Goal: Task Accomplishment & Management: Use online tool/utility

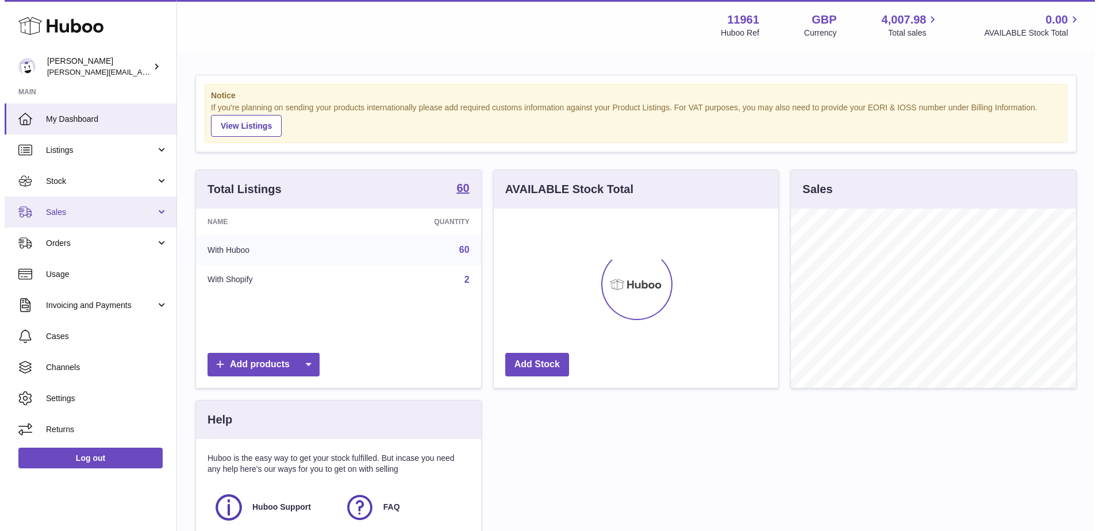
scroll to position [179, 285]
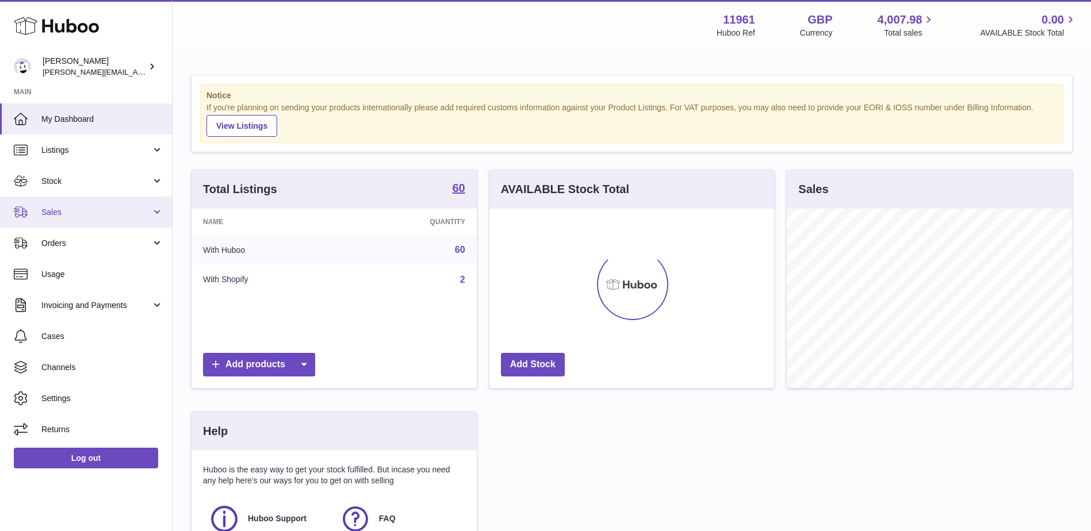
click at [139, 212] on span "Sales" at bounding box center [96, 212] width 110 height 11
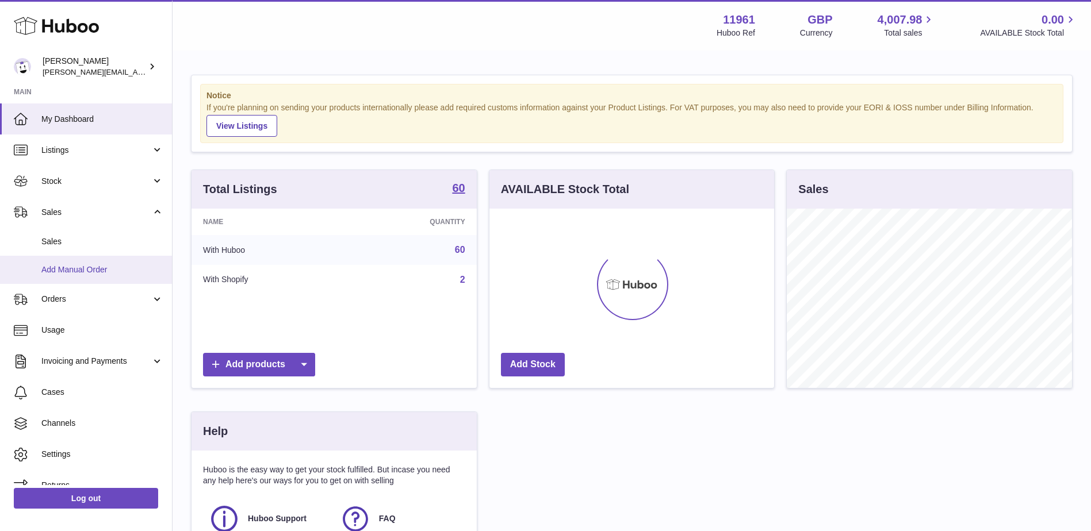
click at [71, 267] on span "Add Manual Order" at bounding box center [102, 269] width 122 height 11
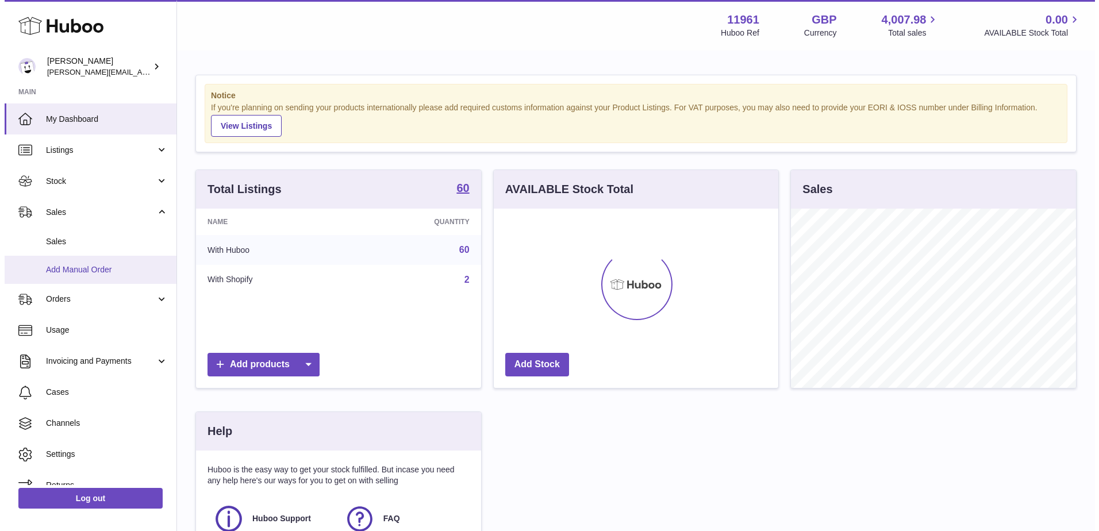
scroll to position [179, 287]
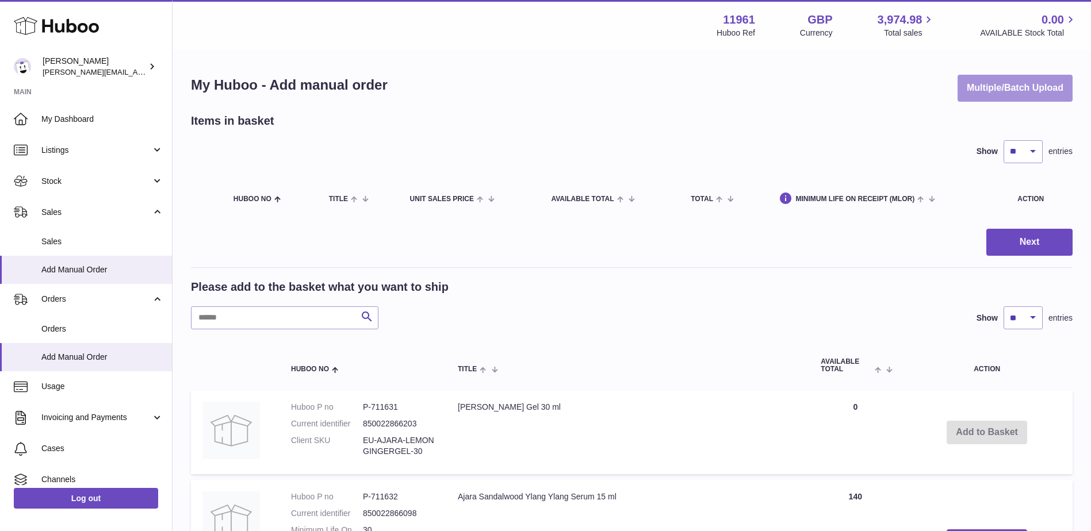
click at [1015, 89] on button "Multiple/Batch Upload" at bounding box center [1014, 88] width 115 height 27
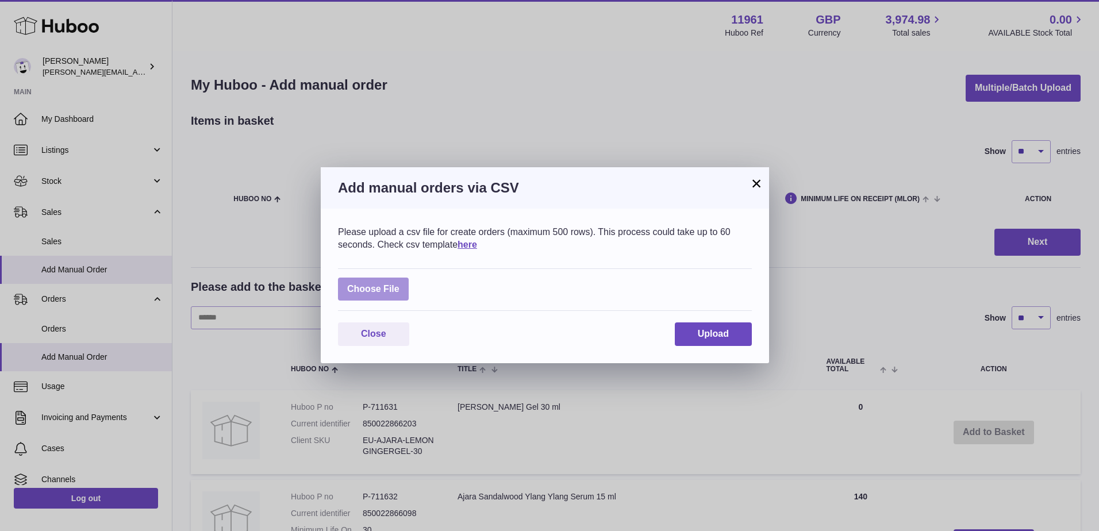
click at [371, 285] on label at bounding box center [373, 290] width 71 height 24
click at [400, 284] on input "file" at bounding box center [400, 283] width 1 height 1
type input "**********"
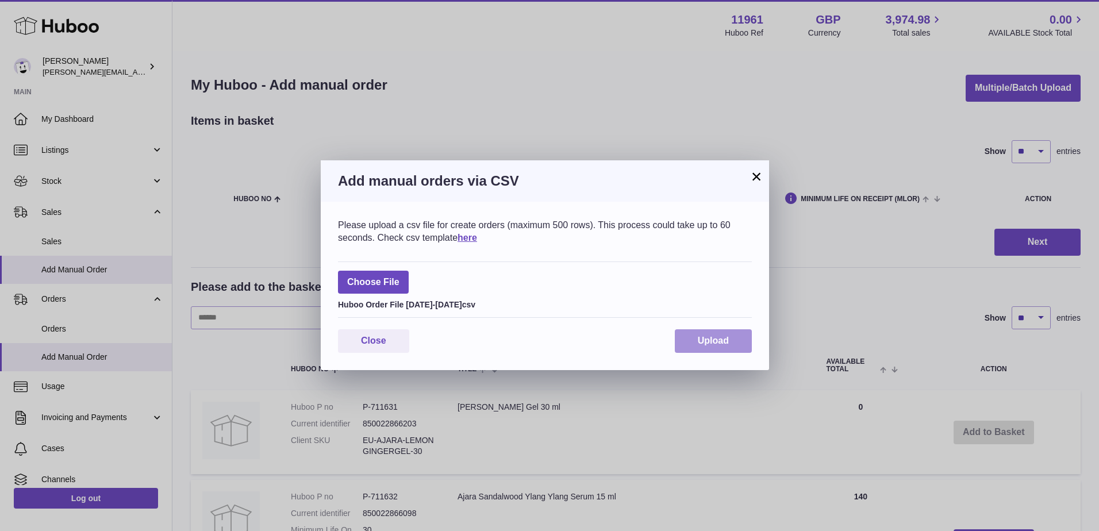
click at [704, 335] on button "Upload" at bounding box center [713, 341] width 77 height 24
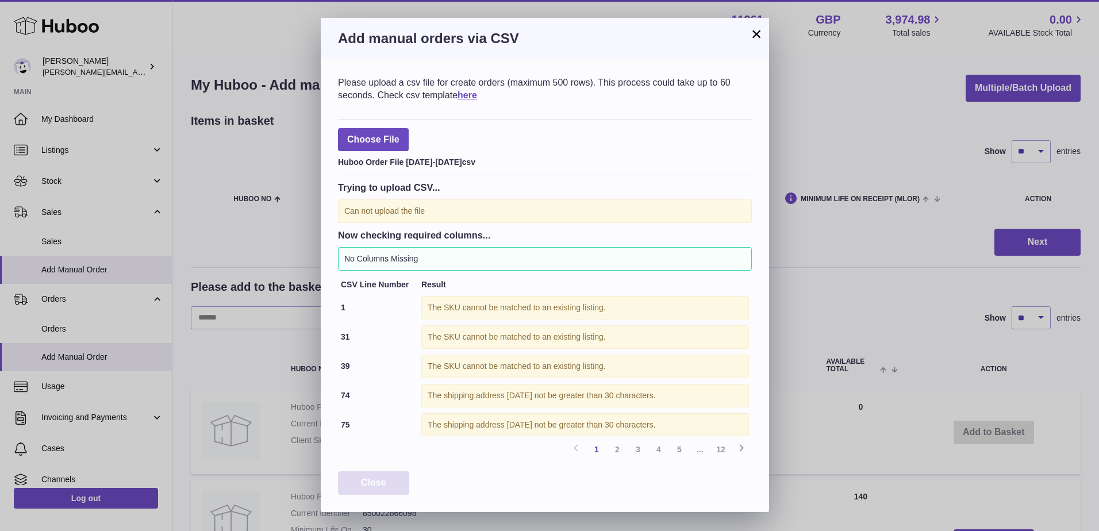
click at [385, 479] on span "Close" at bounding box center [373, 483] width 25 height 10
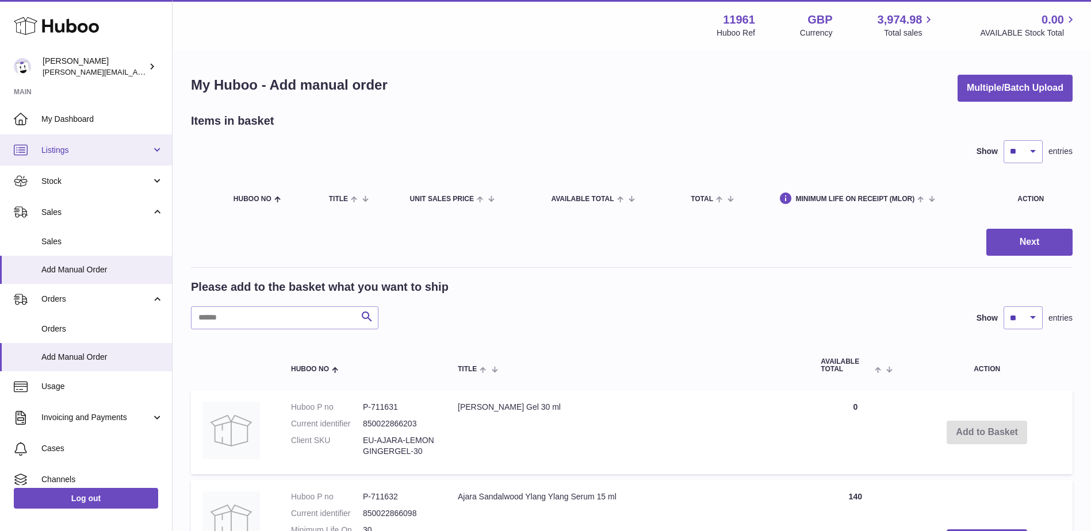
click at [117, 147] on span "Listings" at bounding box center [96, 150] width 110 height 11
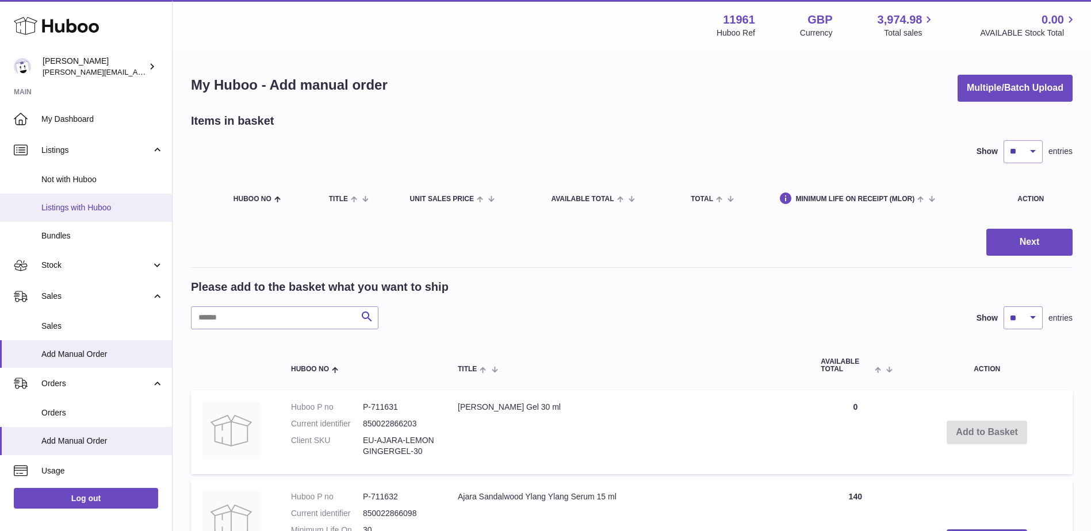
click at [91, 204] on span "Listings with Huboo" at bounding box center [102, 207] width 122 height 11
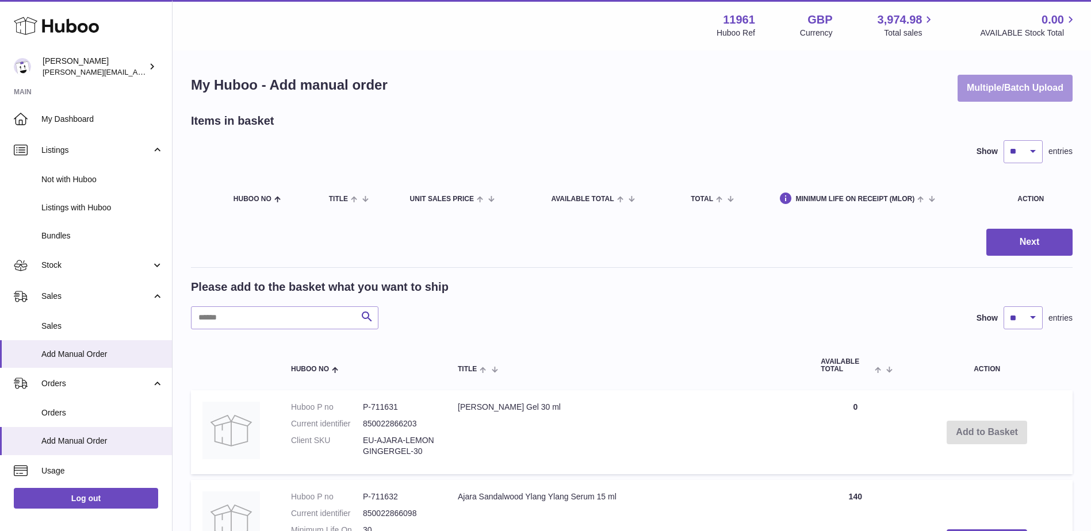
click at [1023, 90] on button "Multiple/Batch Upload" at bounding box center [1014, 88] width 115 height 27
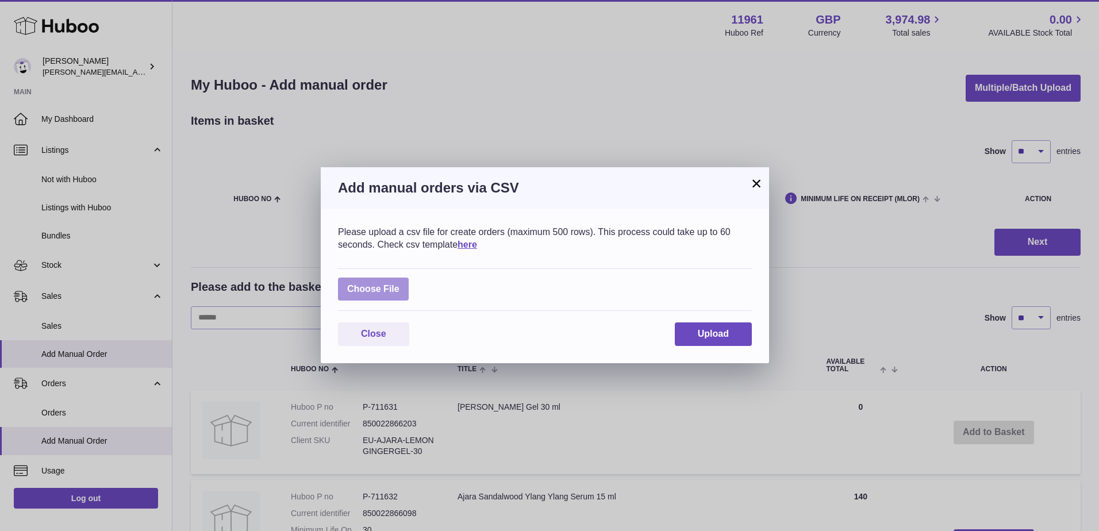
click at [386, 293] on label at bounding box center [373, 290] width 71 height 24
click at [400, 284] on input "file" at bounding box center [400, 283] width 1 height 1
type input "**********"
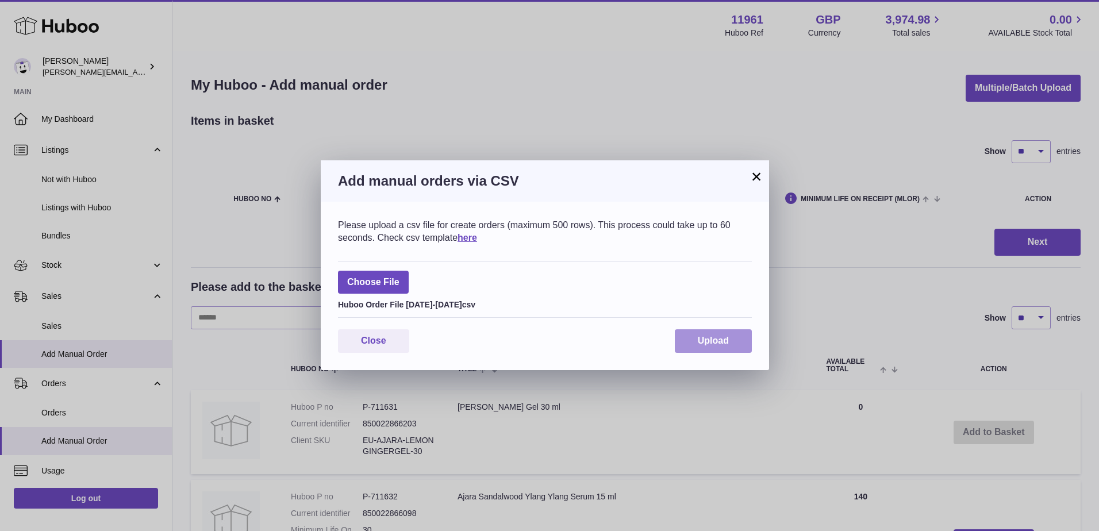
click at [718, 331] on button "Upload" at bounding box center [713, 341] width 77 height 24
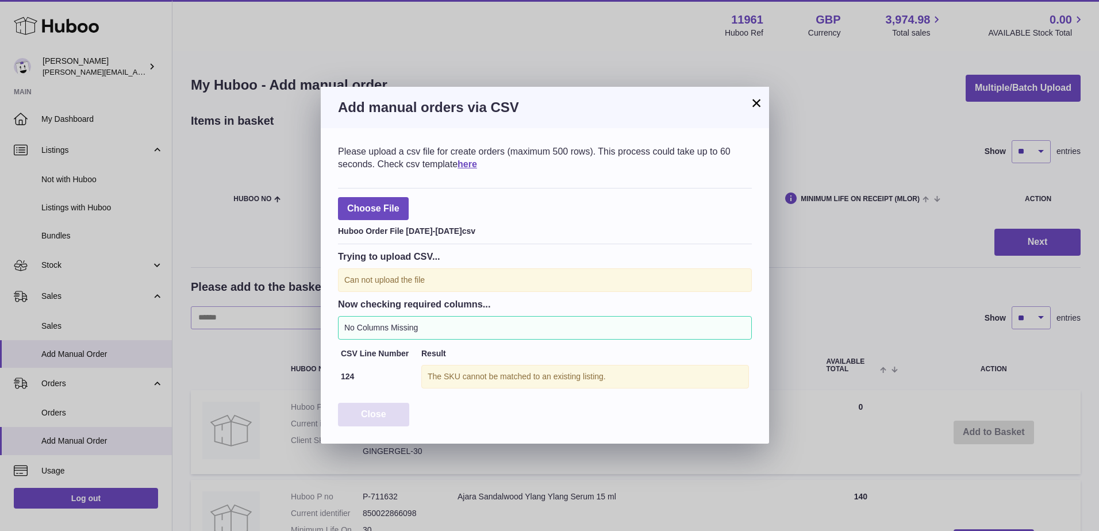
click at [381, 416] on span "Close" at bounding box center [373, 414] width 25 height 10
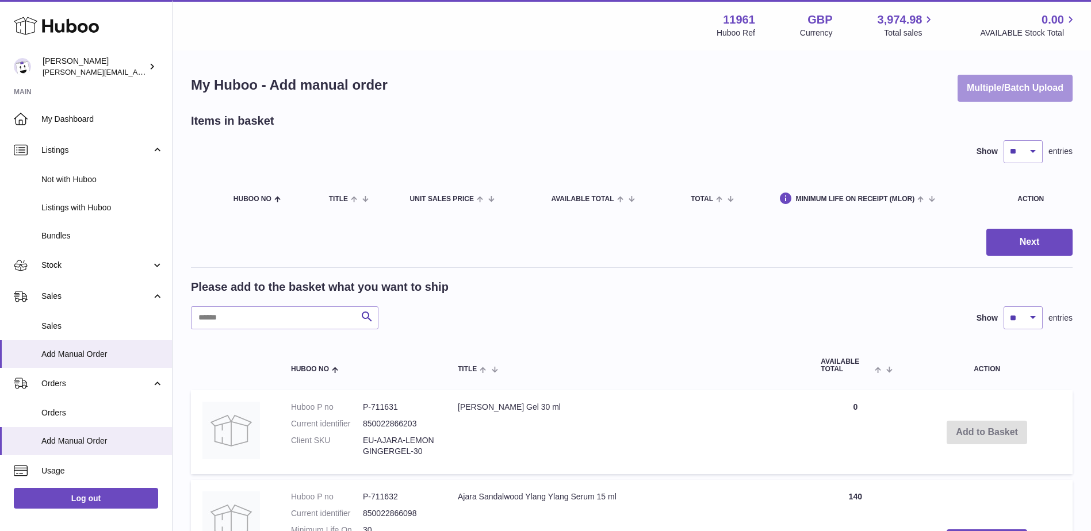
click at [985, 81] on button "Multiple/Batch Upload" at bounding box center [1014, 88] width 115 height 27
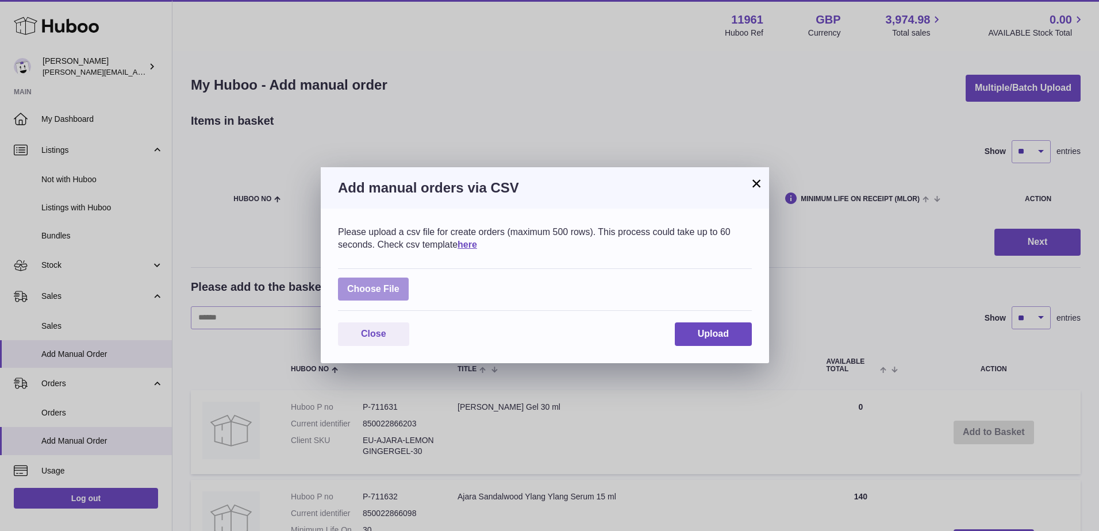
click at [383, 288] on label at bounding box center [373, 290] width 71 height 24
click at [400, 284] on input "file" at bounding box center [400, 283] width 1 height 1
type input "**********"
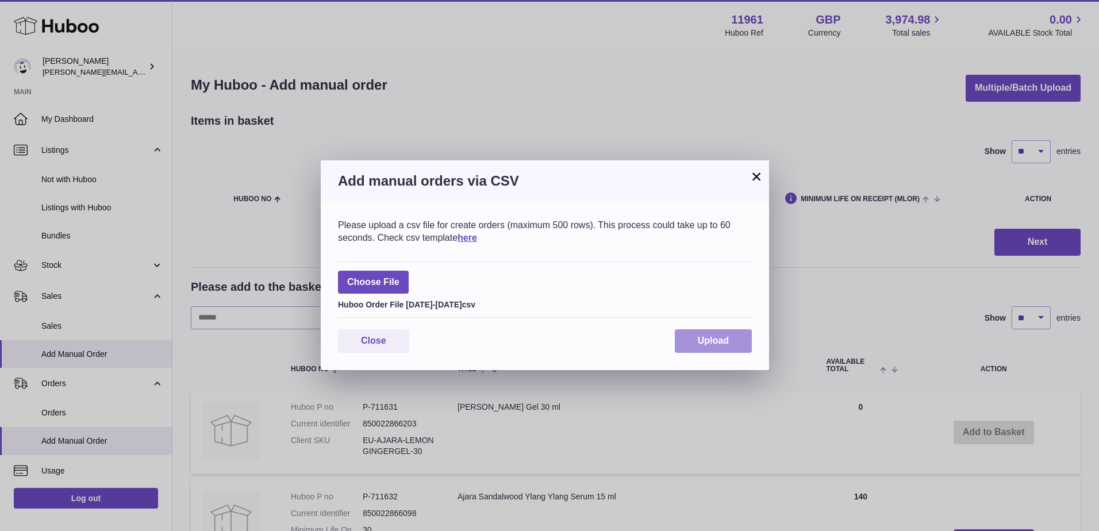
click at [738, 346] on button "Upload" at bounding box center [713, 341] width 77 height 24
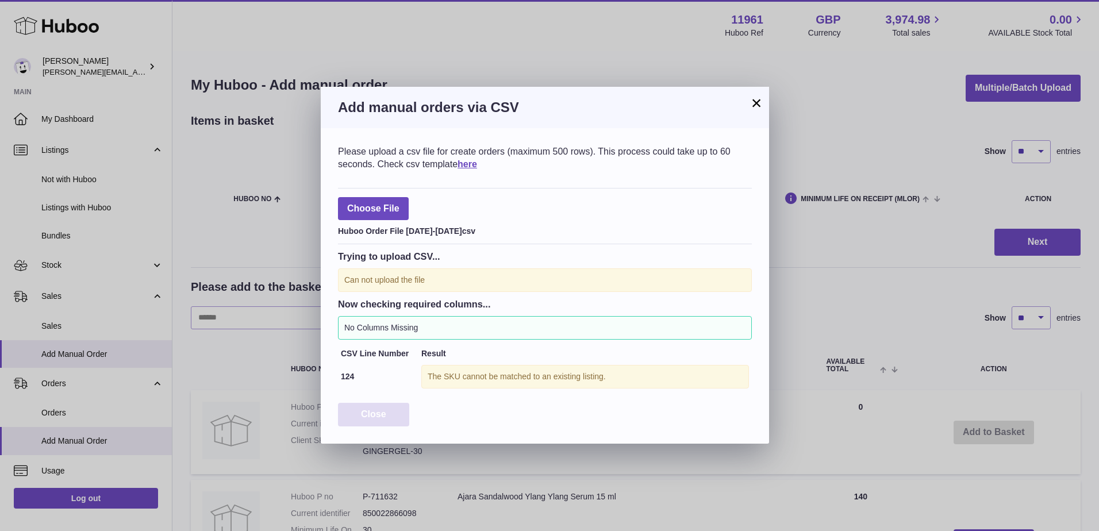
click at [373, 405] on button "Close" at bounding box center [373, 415] width 71 height 24
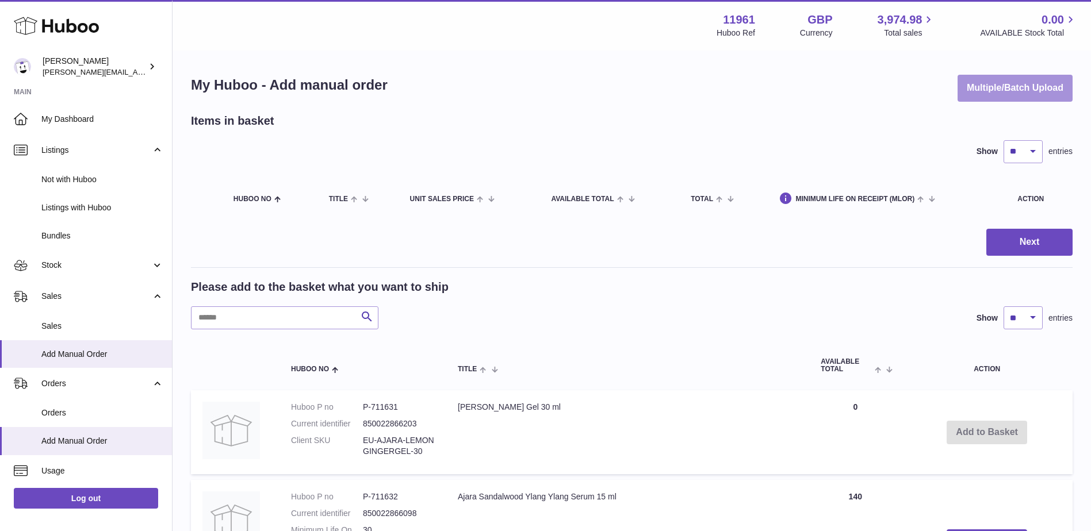
click at [1009, 91] on button "Multiple/Batch Upload" at bounding box center [1014, 88] width 115 height 27
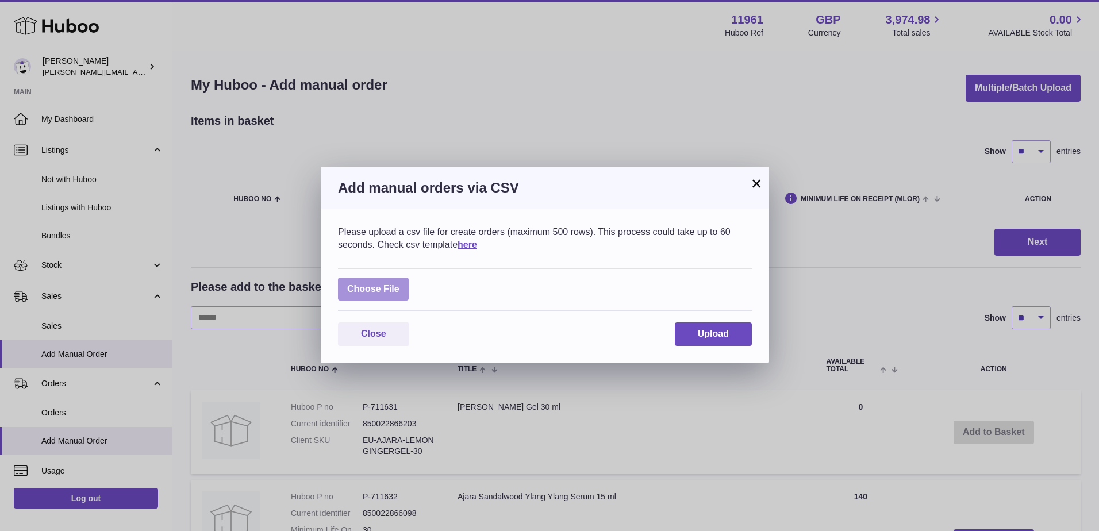
click at [368, 292] on label at bounding box center [373, 290] width 71 height 24
click at [400, 284] on input "file" at bounding box center [400, 283] width 1 height 1
type input "**********"
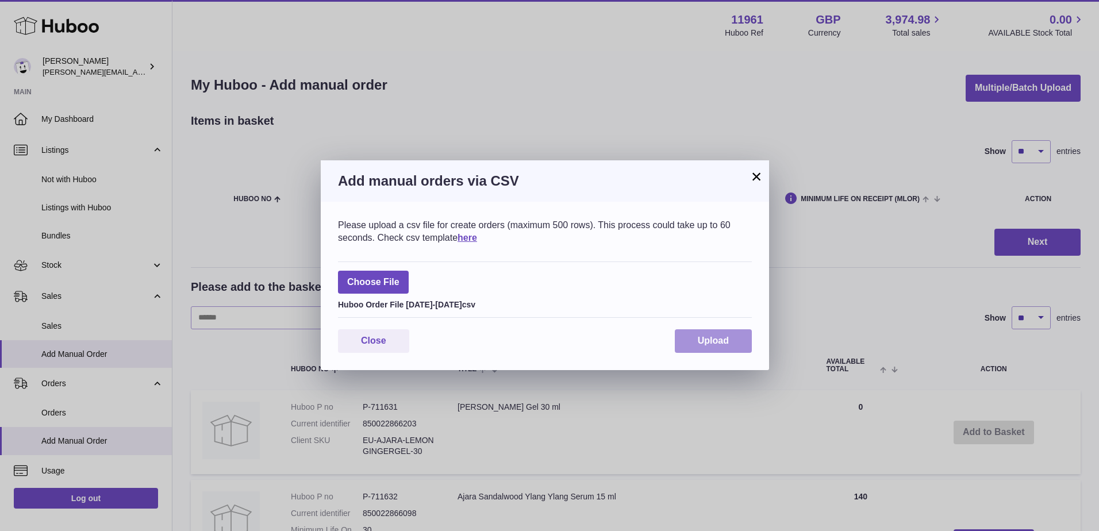
click at [701, 337] on span "Upload" at bounding box center [713, 341] width 31 height 10
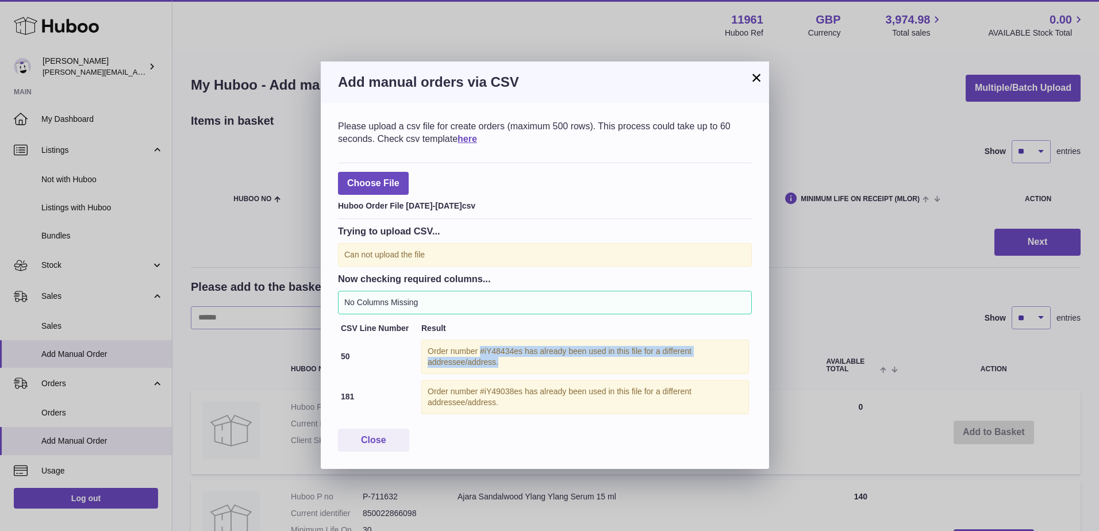
drag, startPoint x: 481, startPoint y: 353, endPoint x: 631, endPoint y: 374, distance: 151.5
click at [631, 374] on div "Order number #iY48434es has already been used in this file for a different addr…" at bounding box center [585, 357] width 328 height 34
drag, startPoint x: 631, startPoint y: 374, endPoint x: 509, endPoint y: 372, distance: 121.9
click at [512, 372] on div "Order number #iY48434es has already been used in this file for a different addr…" at bounding box center [585, 357] width 328 height 34
drag, startPoint x: 529, startPoint y: 356, endPoint x: 642, endPoint y: 364, distance: 113.5
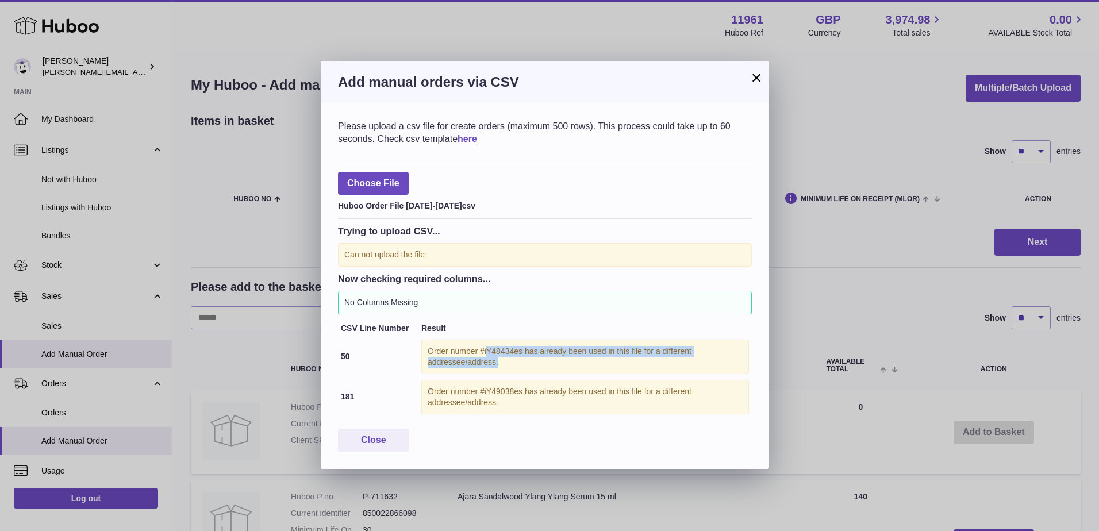
click at [642, 364] on div "Order number #iY48434es has already been used in this file for a different addr…" at bounding box center [585, 357] width 328 height 34
click at [461, 384] on div "Order number #iY49038es has already been used in this file for a different addr…" at bounding box center [585, 397] width 328 height 34
copy div "#iY48434es"
drag, startPoint x: 480, startPoint y: 351, endPoint x: 523, endPoint y: 352, distance: 43.2
click at [523, 352] on div "Order number #iY48434es has already been used in this file for a different addr…" at bounding box center [585, 357] width 328 height 34
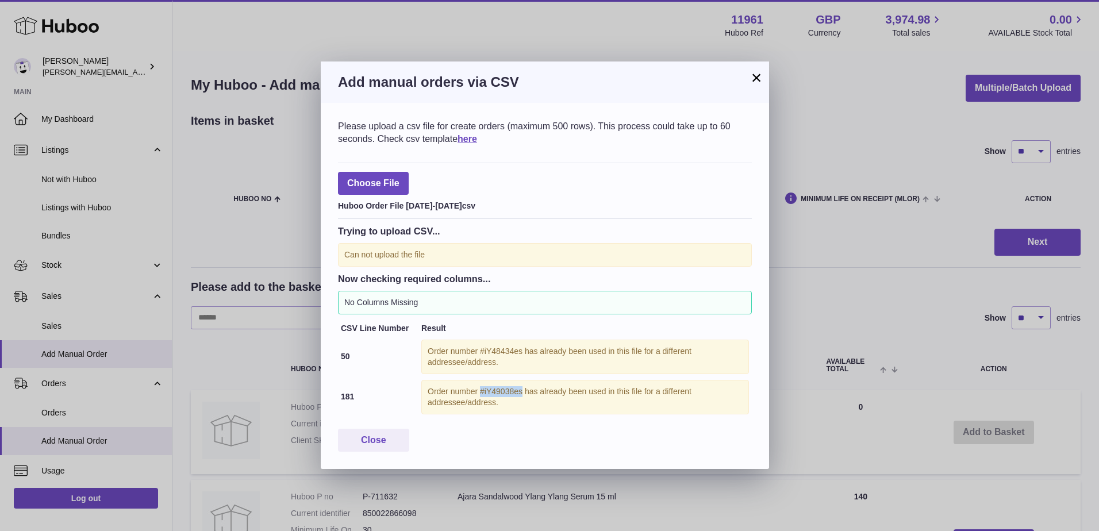
drag, startPoint x: 481, startPoint y: 389, endPoint x: 523, endPoint y: 391, distance: 42.0
click at [523, 391] on div "Order number #iY49038es has already been used in this file for a different addr…" at bounding box center [585, 397] width 328 height 34
copy div "#iY49038es"
click at [380, 443] on span "Close" at bounding box center [373, 440] width 25 height 10
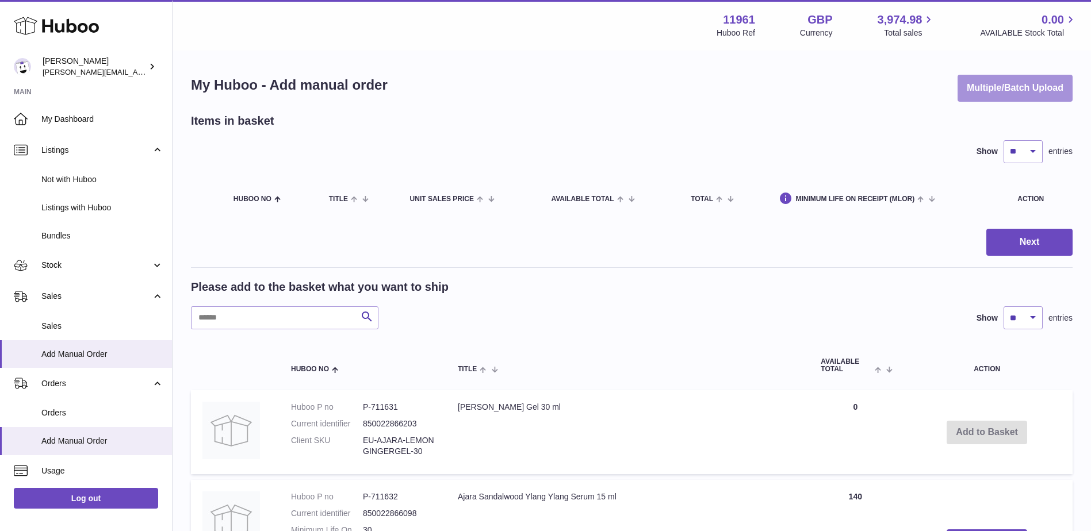
drag, startPoint x: 1032, startPoint y: 78, endPoint x: 1014, endPoint y: 93, distance: 23.3
click at [1014, 93] on button "Multiple/Batch Upload" at bounding box center [1014, 88] width 115 height 27
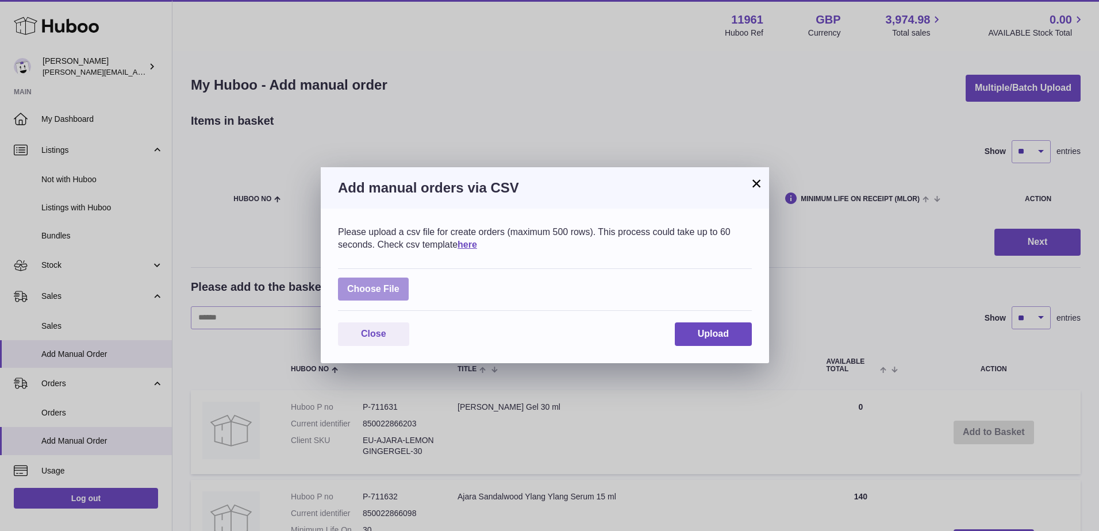
click at [370, 290] on label at bounding box center [373, 290] width 71 height 24
click at [400, 284] on input "file" at bounding box center [400, 283] width 1 height 1
type input "**********"
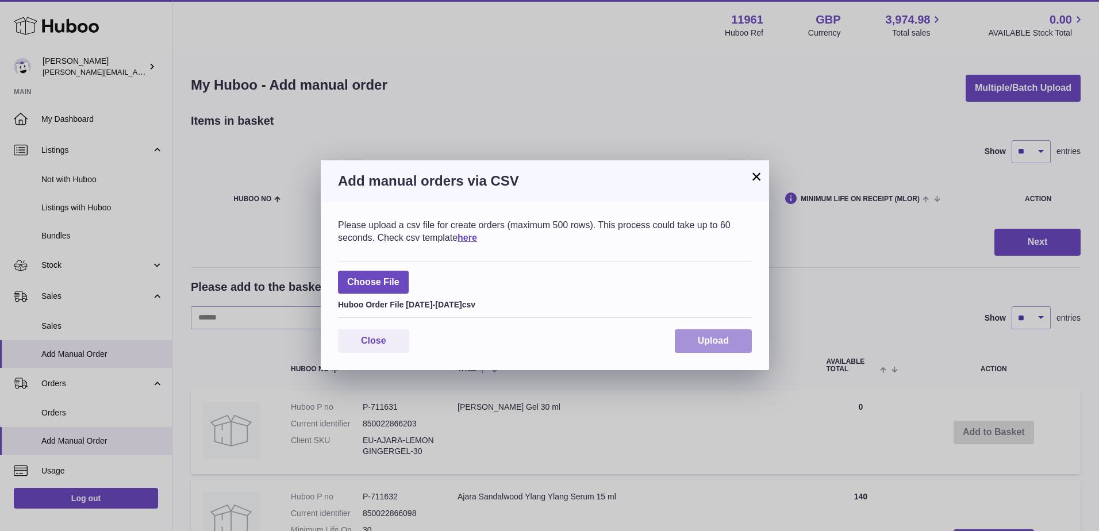
click at [718, 343] on span "Upload" at bounding box center [713, 341] width 31 height 10
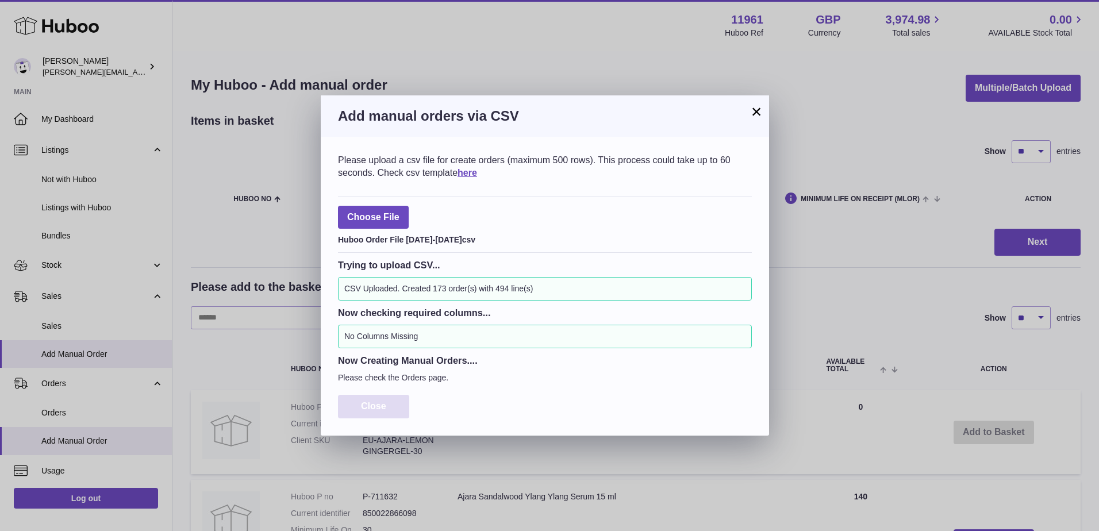
click at [359, 402] on button "Close" at bounding box center [373, 407] width 71 height 24
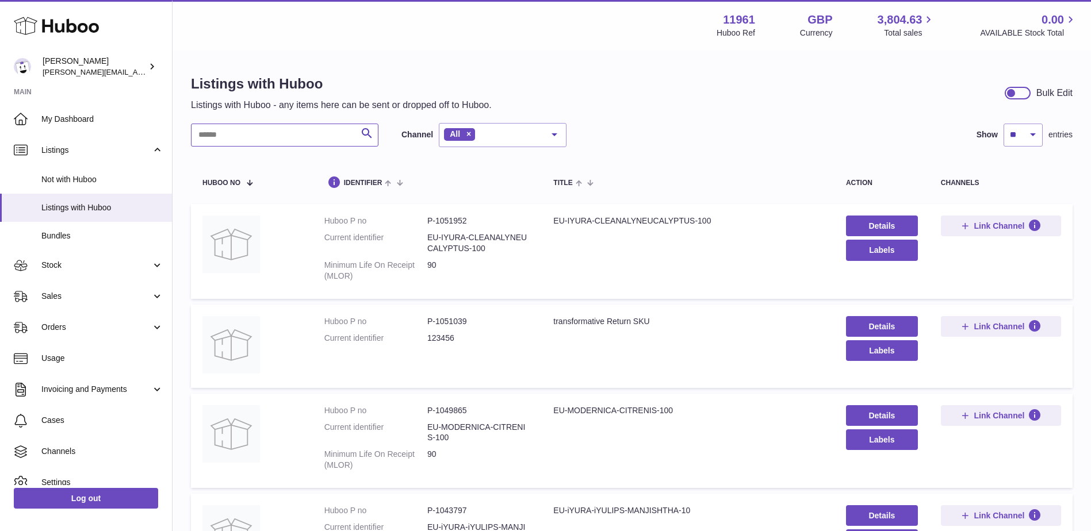
click at [253, 135] on input "text" at bounding box center [284, 135] width 187 height 23
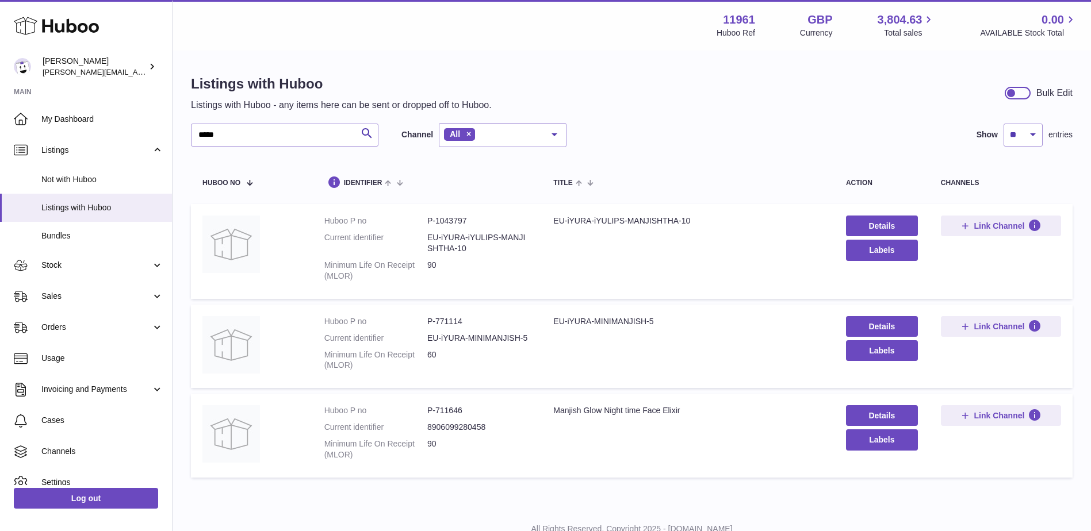
drag, startPoint x: 421, startPoint y: 336, endPoint x: 529, endPoint y: 343, distance: 108.3
click at [533, 341] on td "Huboo P no P-771114 Current identifier EU-iYURA-MINIMANJISH-5 Minimum Life On R…" at bounding box center [427, 347] width 229 height 84
copy dl "EU-iYURA-MINIMANJISH-5"
drag, startPoint x: 232, startPoint y: 137, endPoint x: 164, endPoint y: 136, distance: 67.9
click at [164, 136] on div "Huboo Hardeep Singh raghav@transformative.in Main My Dashboard Listings Not wit…" at bounding box center [545, 287] width 1091 height 574
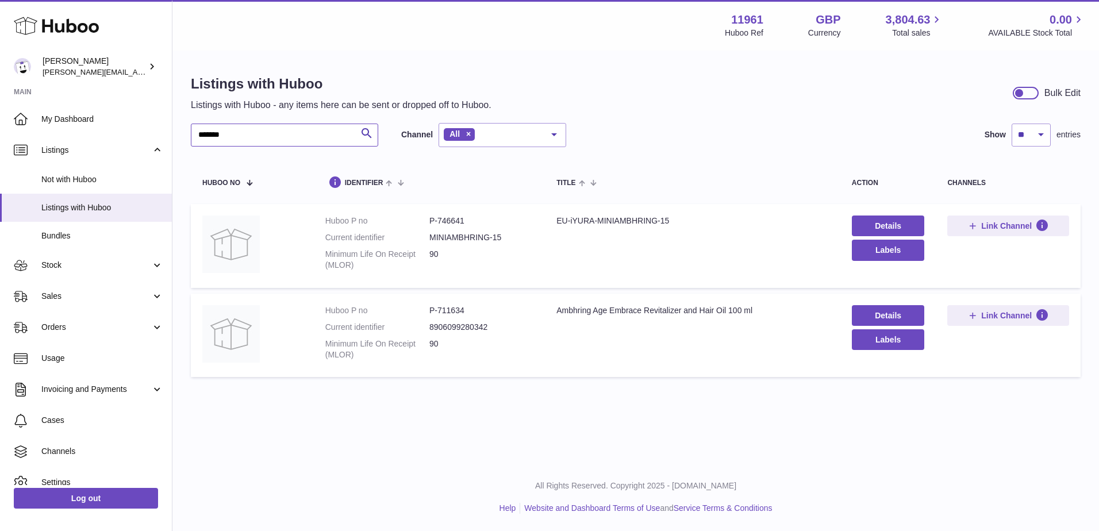
type input "*******"
drag, startPoint x: 427, startPoint y: 324, endPoint x: 492, endPoint y: 331, distance: 65.3
click at [492, 331] on dl "Huboo P no P-711634 Current identifier 8906099280342 Minimum Life On Receipt (M…" at bounding box center [429, 335] width 209 height 61
